Goal: Information Seeking & Learning: Learn about a topic

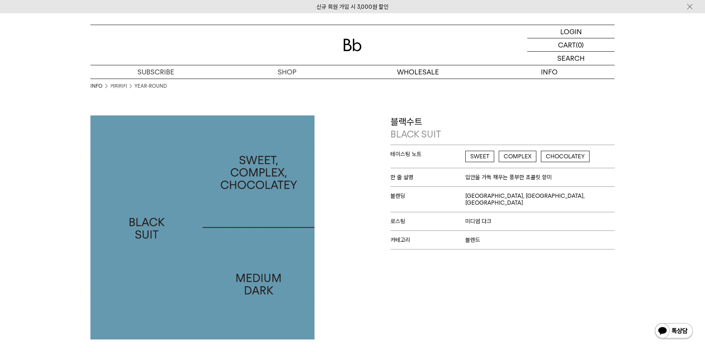
click at [355, 103] on div "INFO 커피위키 YEAR-ROUND" at bounding box center [352, 97] width 524 height 37
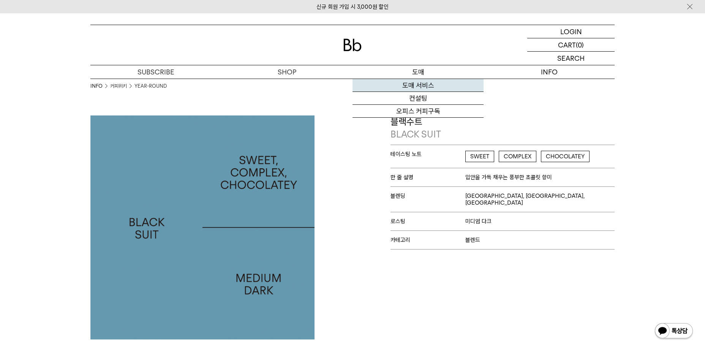
click at [405, 81] on link "도매 서비스" at bounding box center [417, 85] width 131 height 13
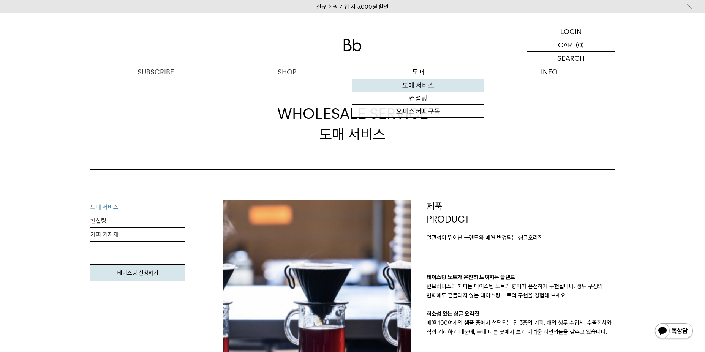
click at [413, 86] on link "도매 서비스" at bounding box center [417, 85] width 131 height 13
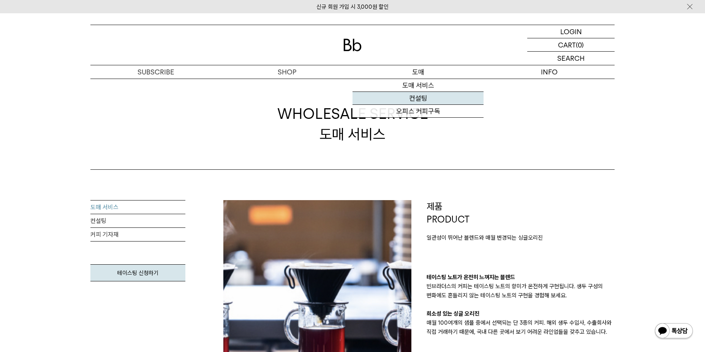
click at [421, 98] on link "컨설팅" at bounding box center [417, 98] width 131 height 13
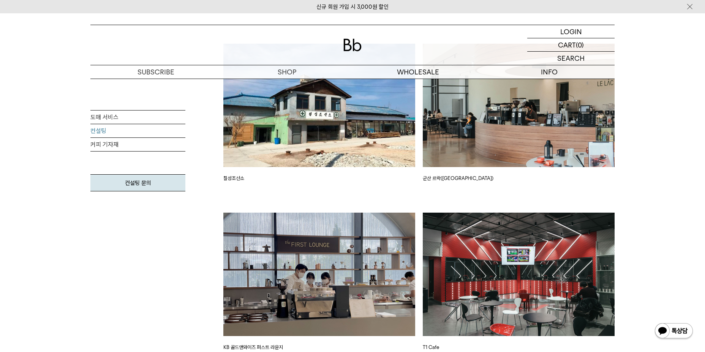
scroll to position [1481, 0]
